Goal: Task Accomplishment & Management: Complete application form

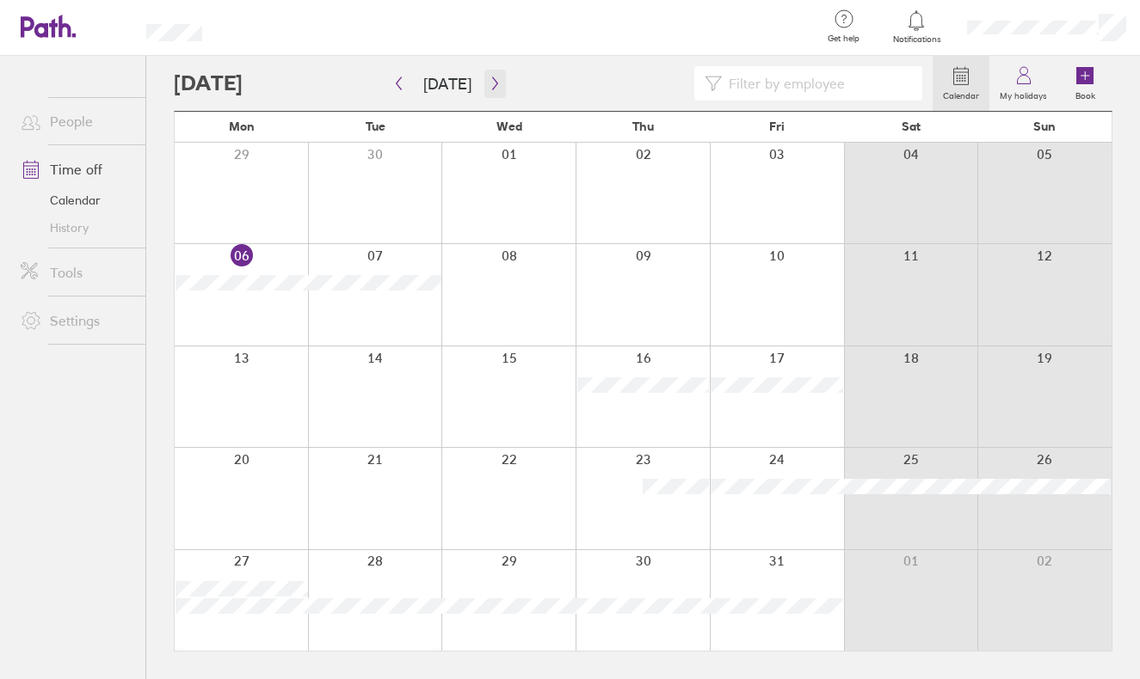
click at [494, 82] on icon "button" at bounding box center [495, 84] width 13 height 14
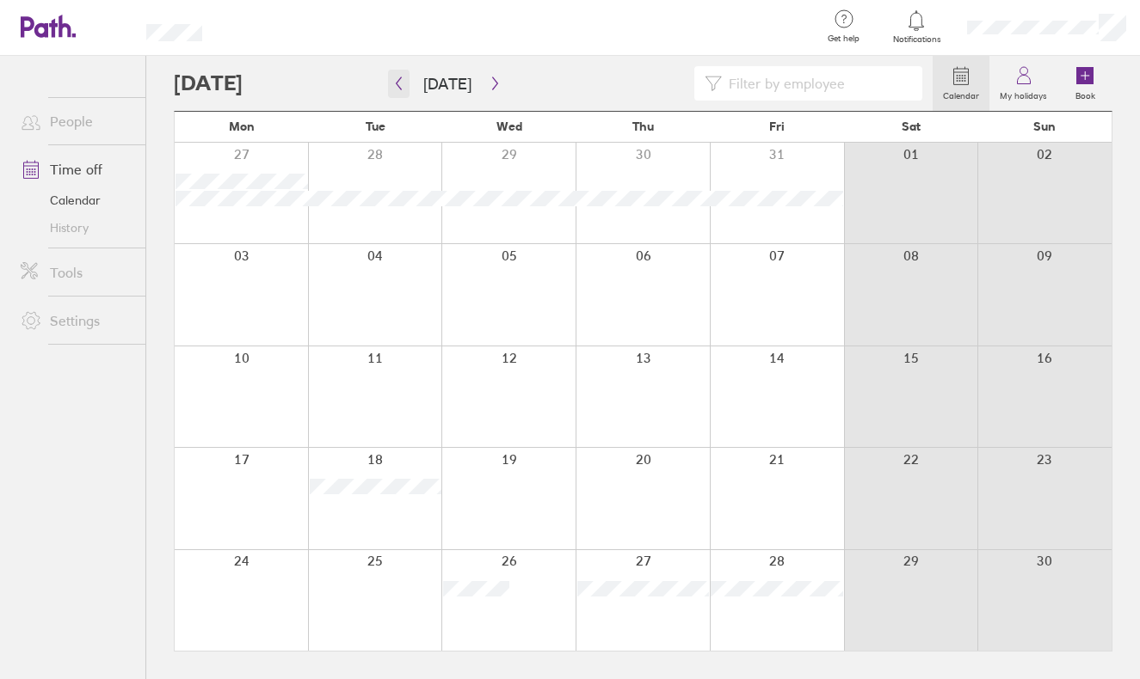
click at [403, 81] on icon "button" at bounding box center [398, 84] width 13 height 14
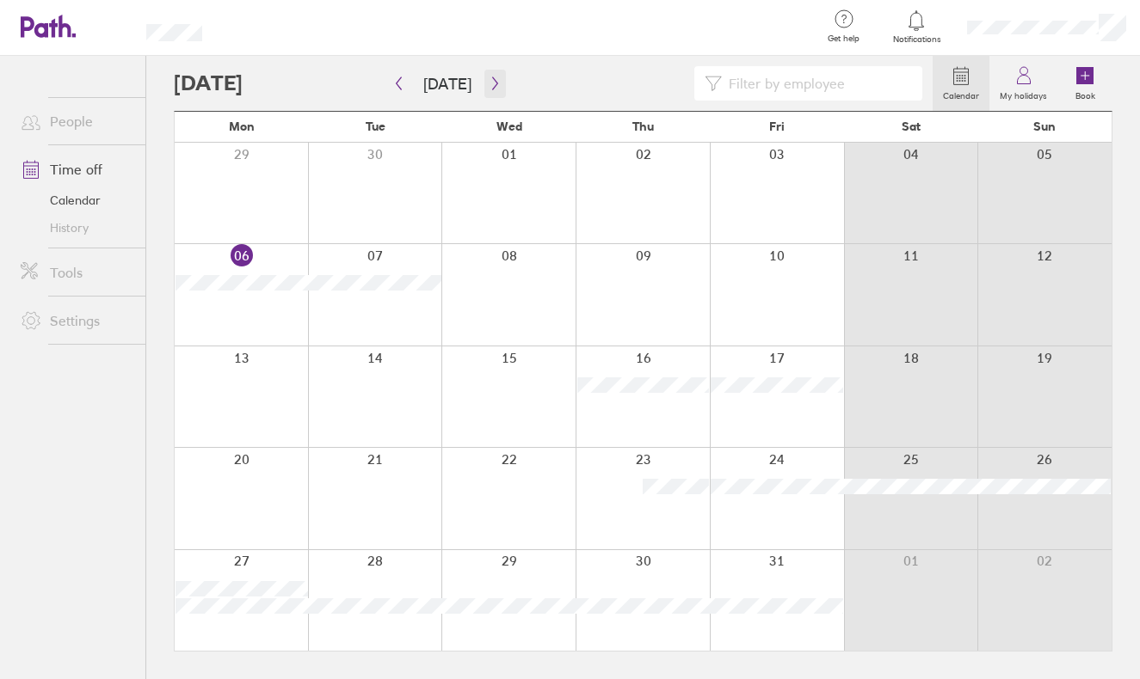
click at [488, 75] on button "button" at bounding box center [495, 84] width 22 height 28
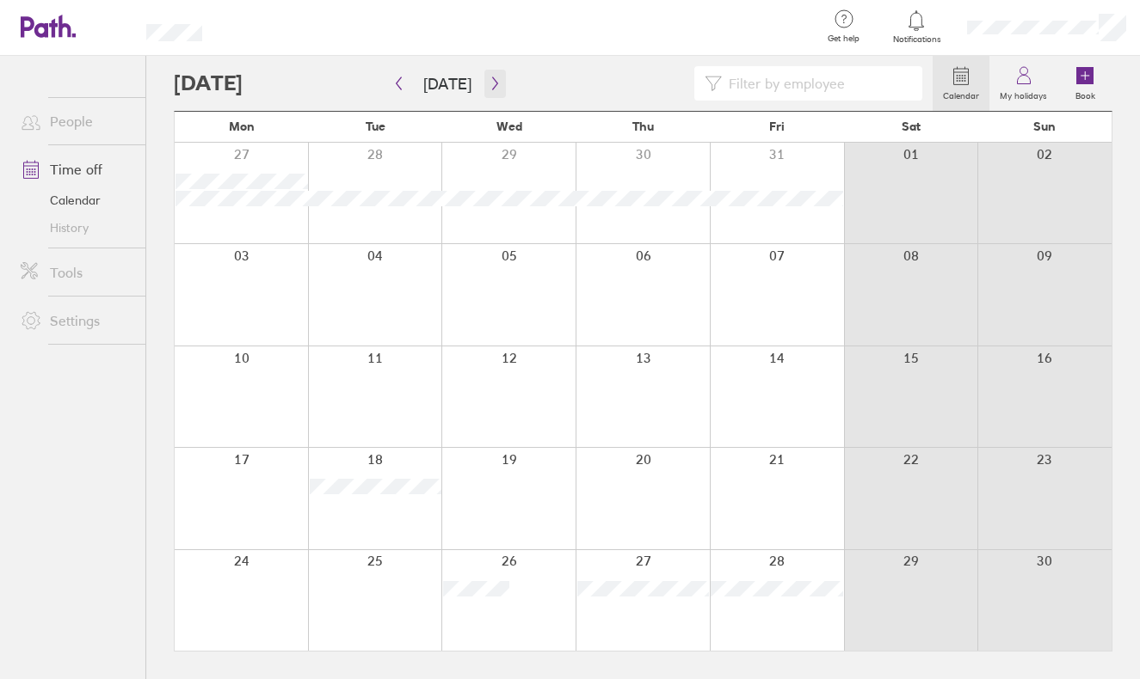
click at [484, 86] on button "button" at bounding box center [495, 84] width 22 height 28
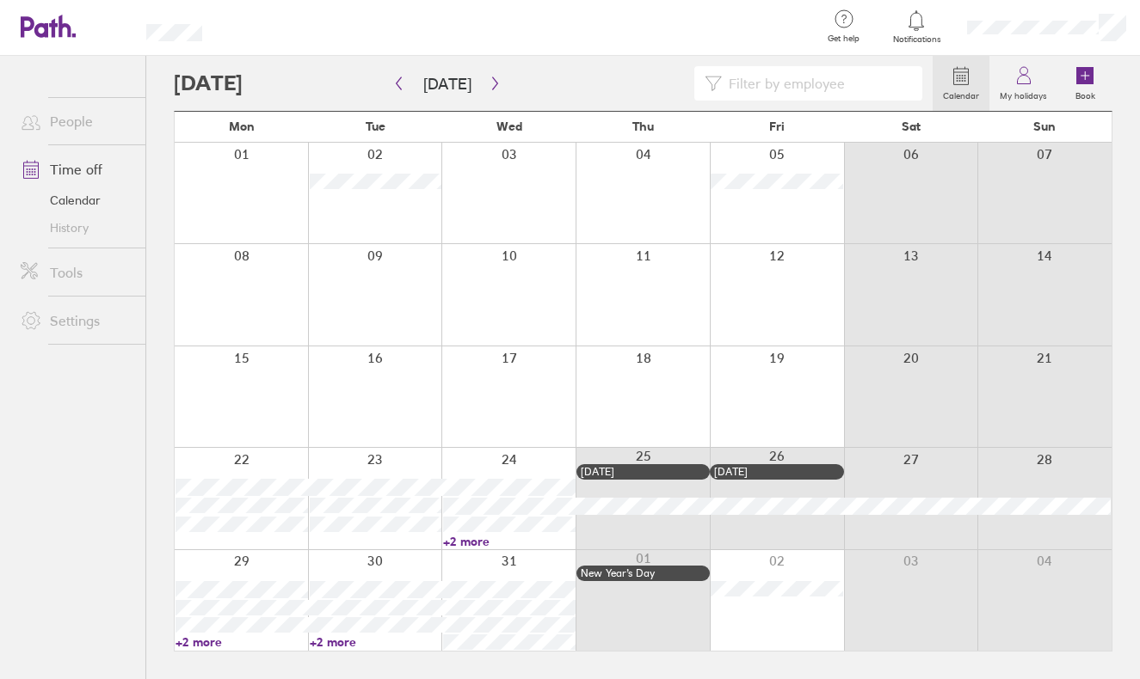
click at [796, 390] on div at bounding box center [777, 397] width 134 height 101
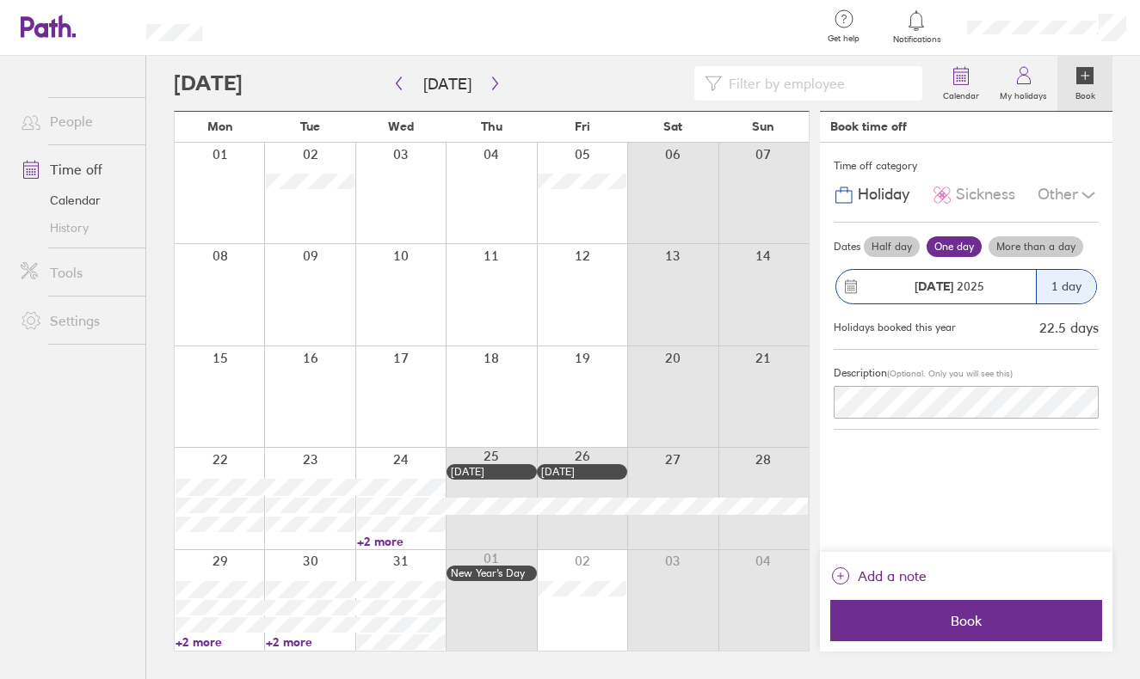
click at [871, 270] on div "[DATE]" at bounding box center [936, 287] width 200 height 34
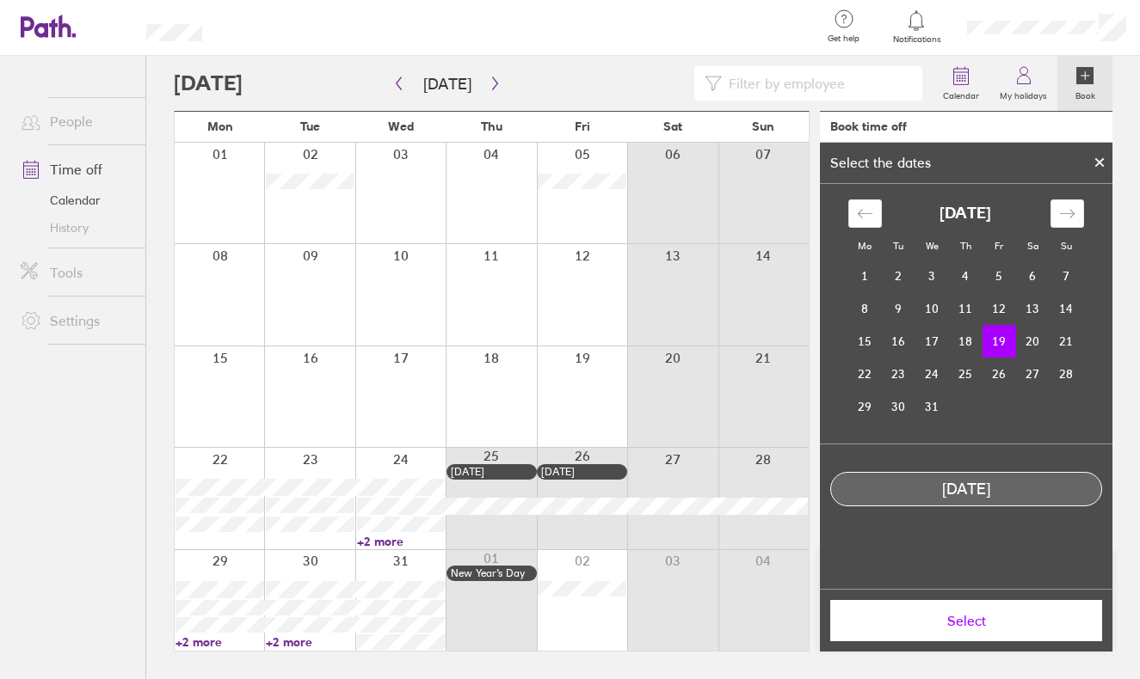
click at [587, 406] on div at bounding box center [582, 397] width 90 height 101
click at [1005, 335] on td "19" at bounding box center [999, 341] width 34 height 33
click at [1099, 160] on icon at bounding box center [1099, 162] width 12 height 10
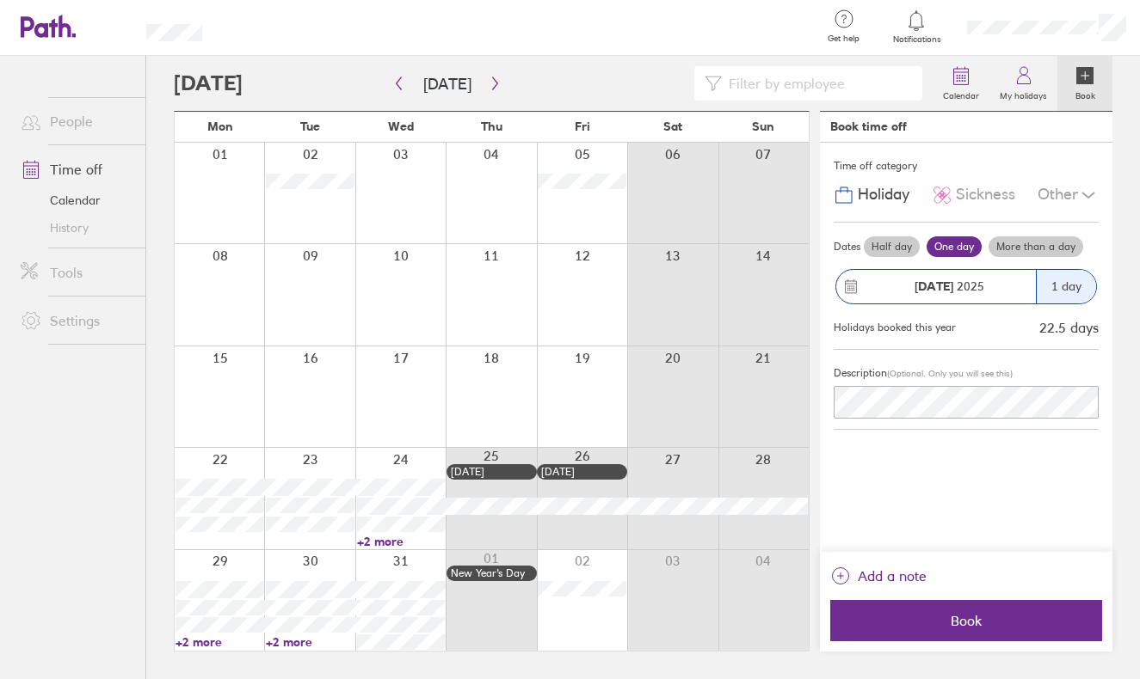
click at [880, 243] on label "Half day" at bounding box center [892, 247] width 56 height 21
click at [0, 0] on input "Half day" at bounding box center [0, 0] width 0 height 0
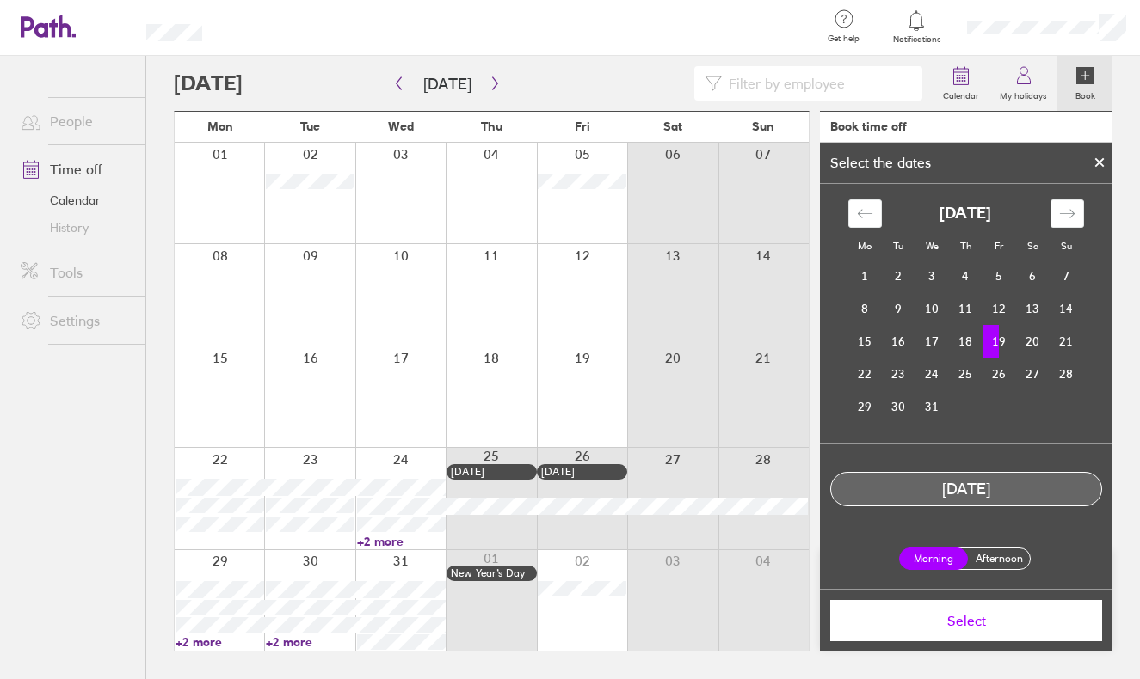
click at [1110, 163] on div at bounding box center [1099, 162] width 26 height 29
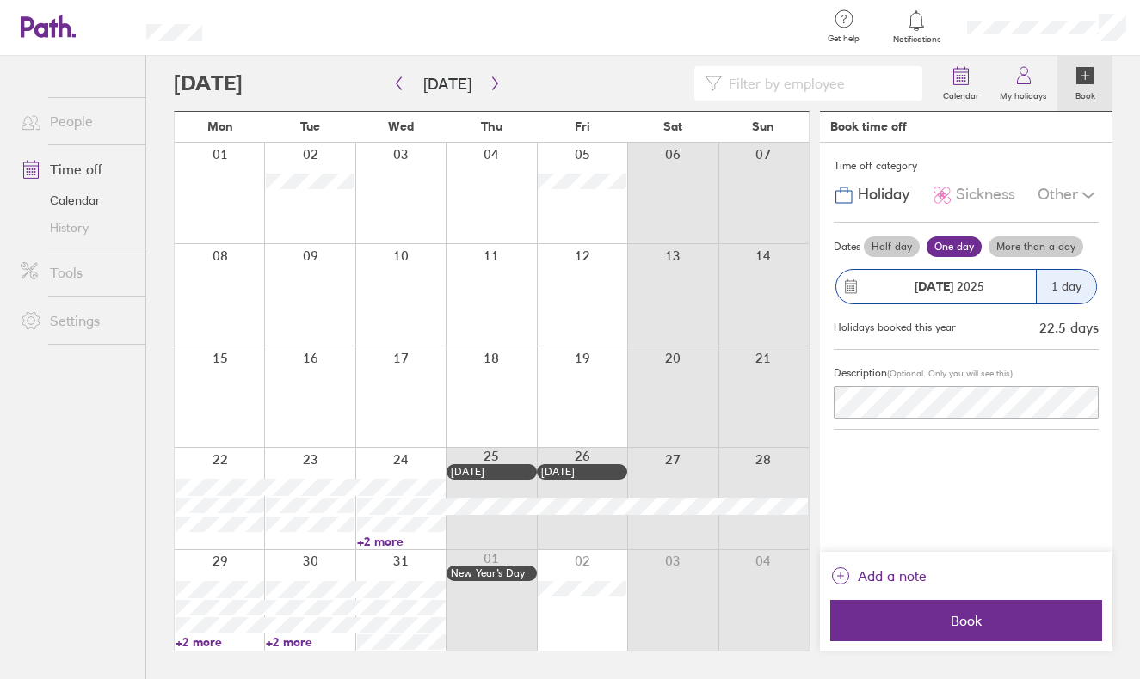
click at [899, 239] on label "Half day" at bounding box center [892, 247] width 56 height 21
click at [0, 0] on input "Half day" at bounding box center [0, 0] width 0 height 0
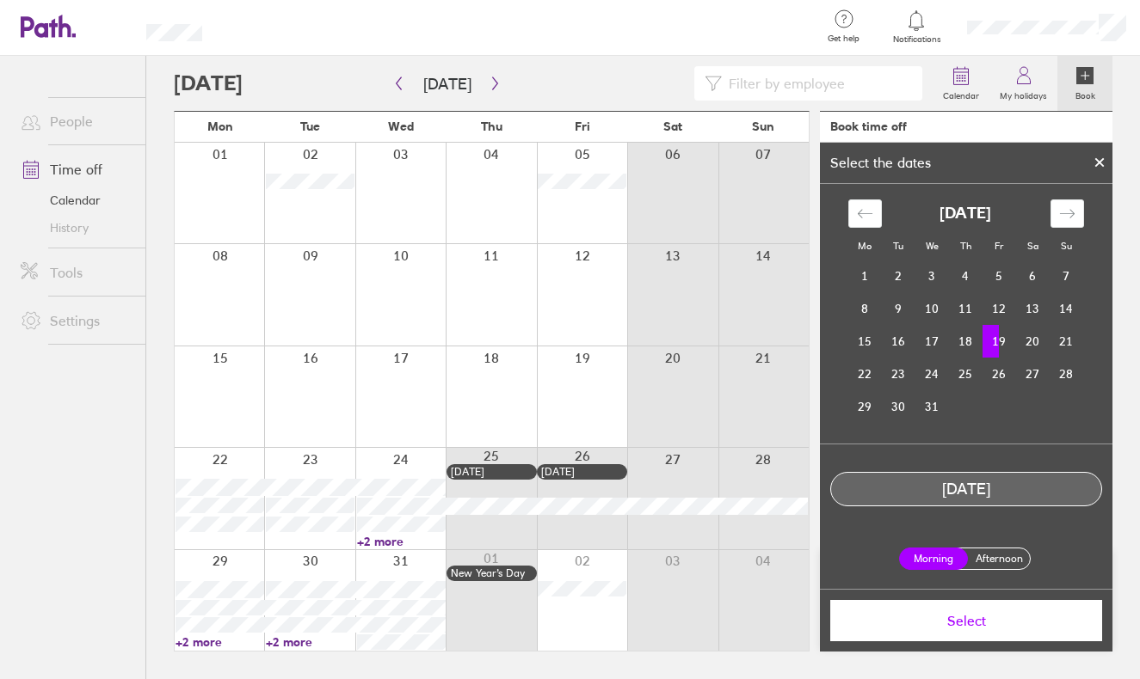
click at [1099, 163] on icon at bounding box center [1099, 162] width 7 height 7
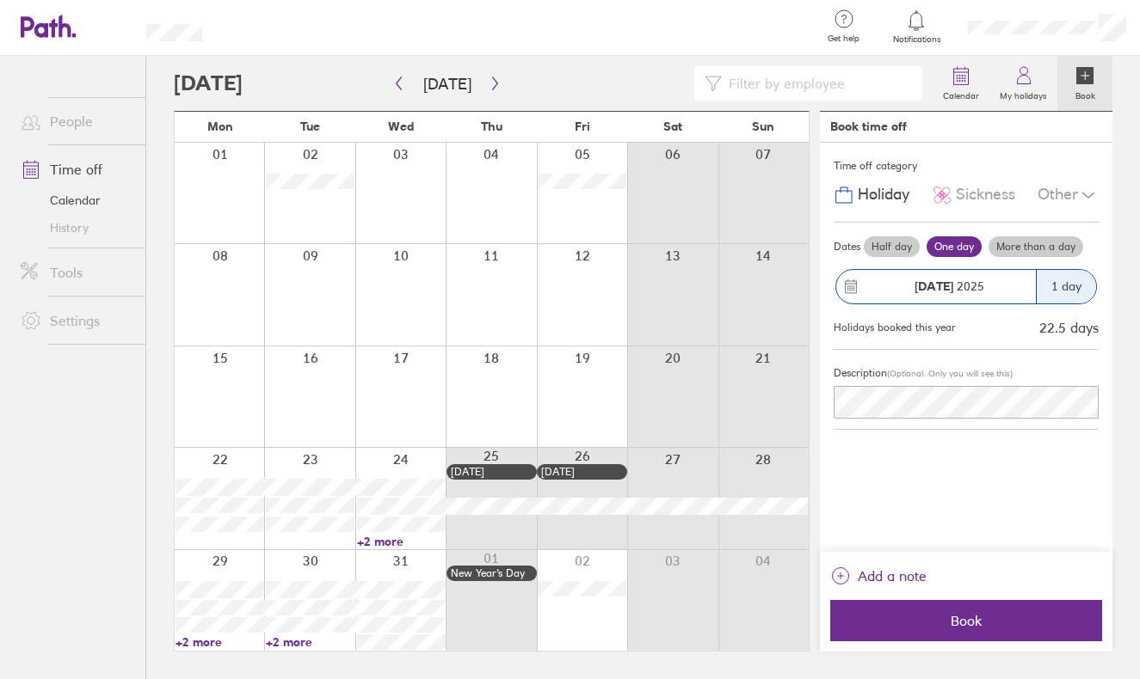
click at [904, 246] on label "Half day" at bounding box center [892, 247] width 56 height 21
click at [0, 0] on input "Half day" at bounding box center [0, 0] width 0 height 0
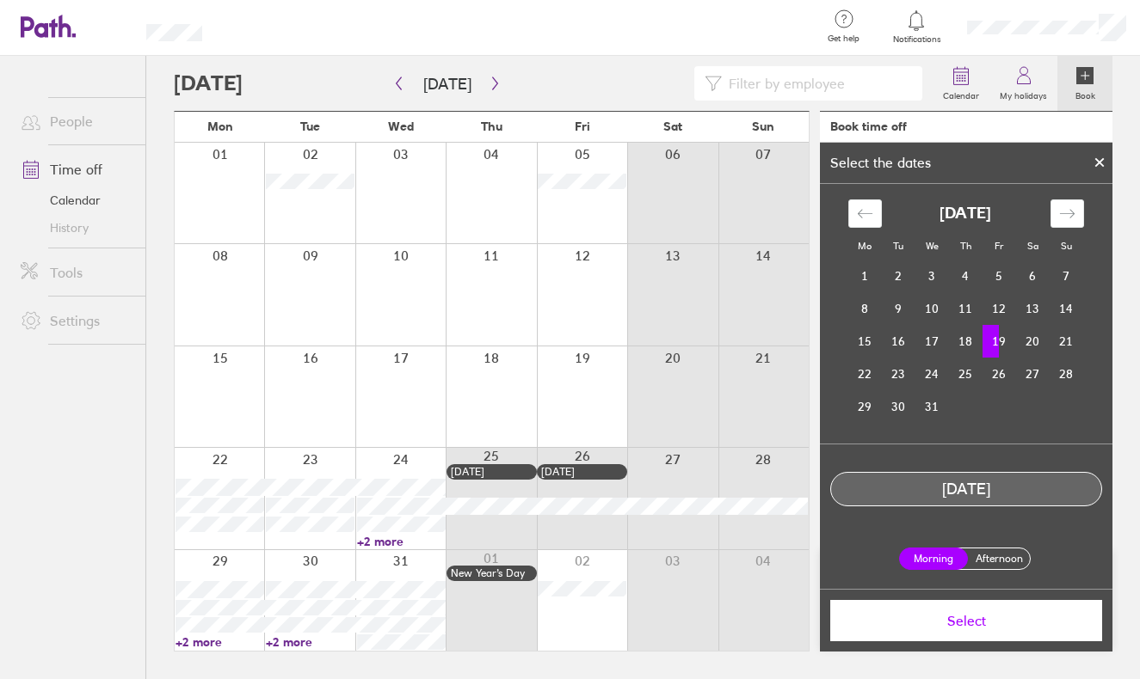
click at [1106, 149] on div at bounding box center [1099, 162] width 26 height 29
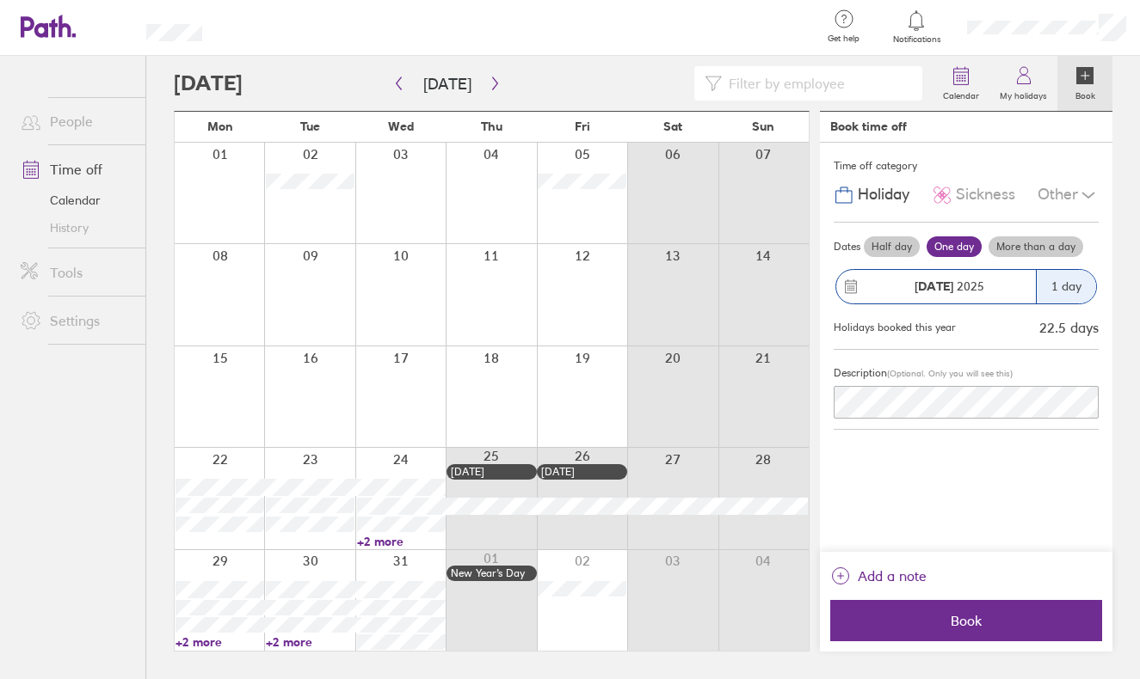
click at [907, 243] on label "Half day" at bounding box center [892, 247] width 56 height 21
click at [0, 0] on input "Half day" at bounding box center [0, 0] width 0 height 0
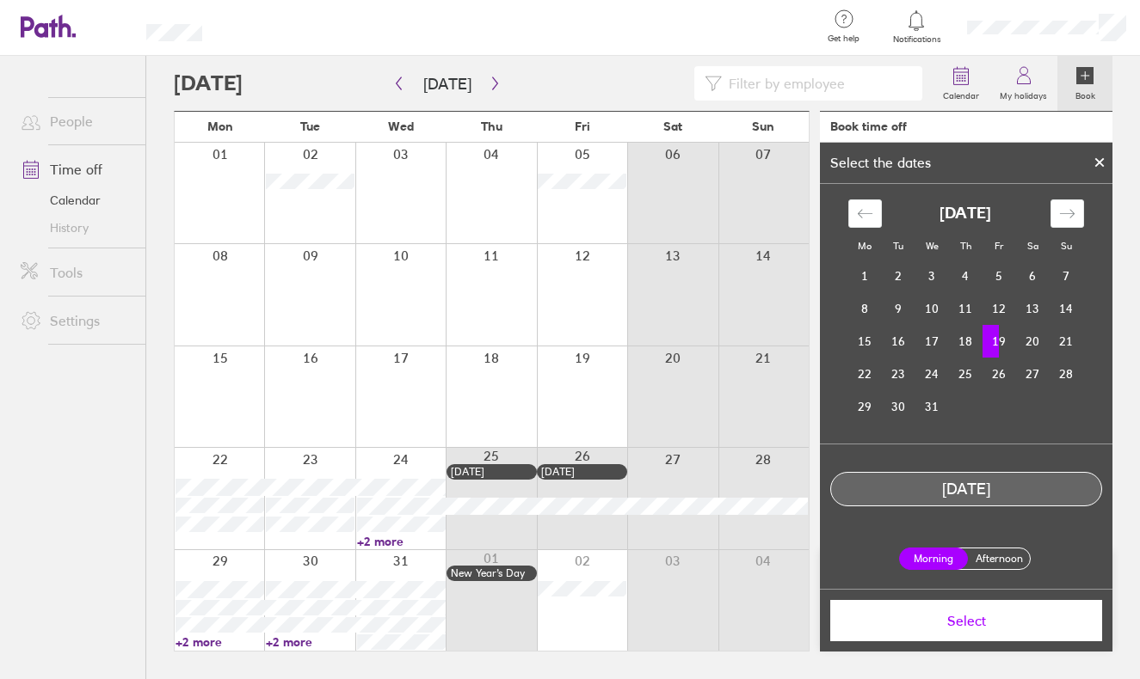
click at [1005, 546] on div "Morning Afternoon" at bounding box center [966, 559] width 150 height 50
click at [1007, 556] on label "Afternoon" at bounding box center [998, 559] width 69 height 21
click at [0, 0] on input "Afternoon" at bounding box center [0, 0] width 0 height 0
click at [1002, 620] on span "Select" at bounding box center [966, 620] width 248 height 15
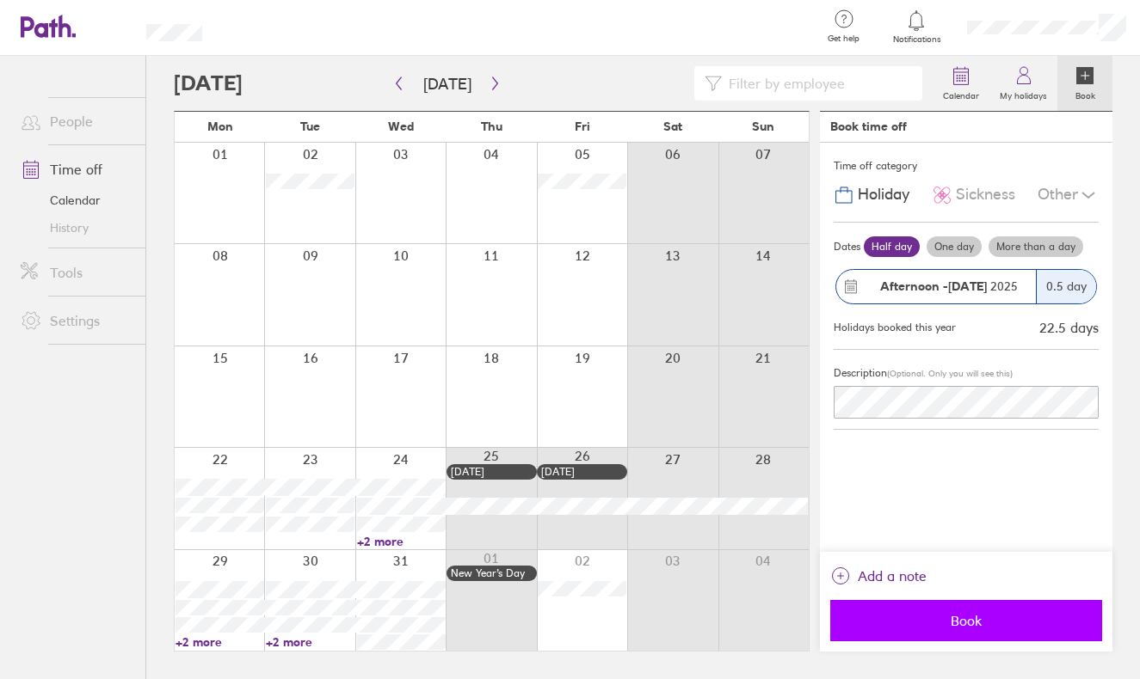
click at [937, 620] on span "Book" at bounding box center [966, 620] width 248 height 15
